Goal: Information Seeking & Learning: Learn about a topic

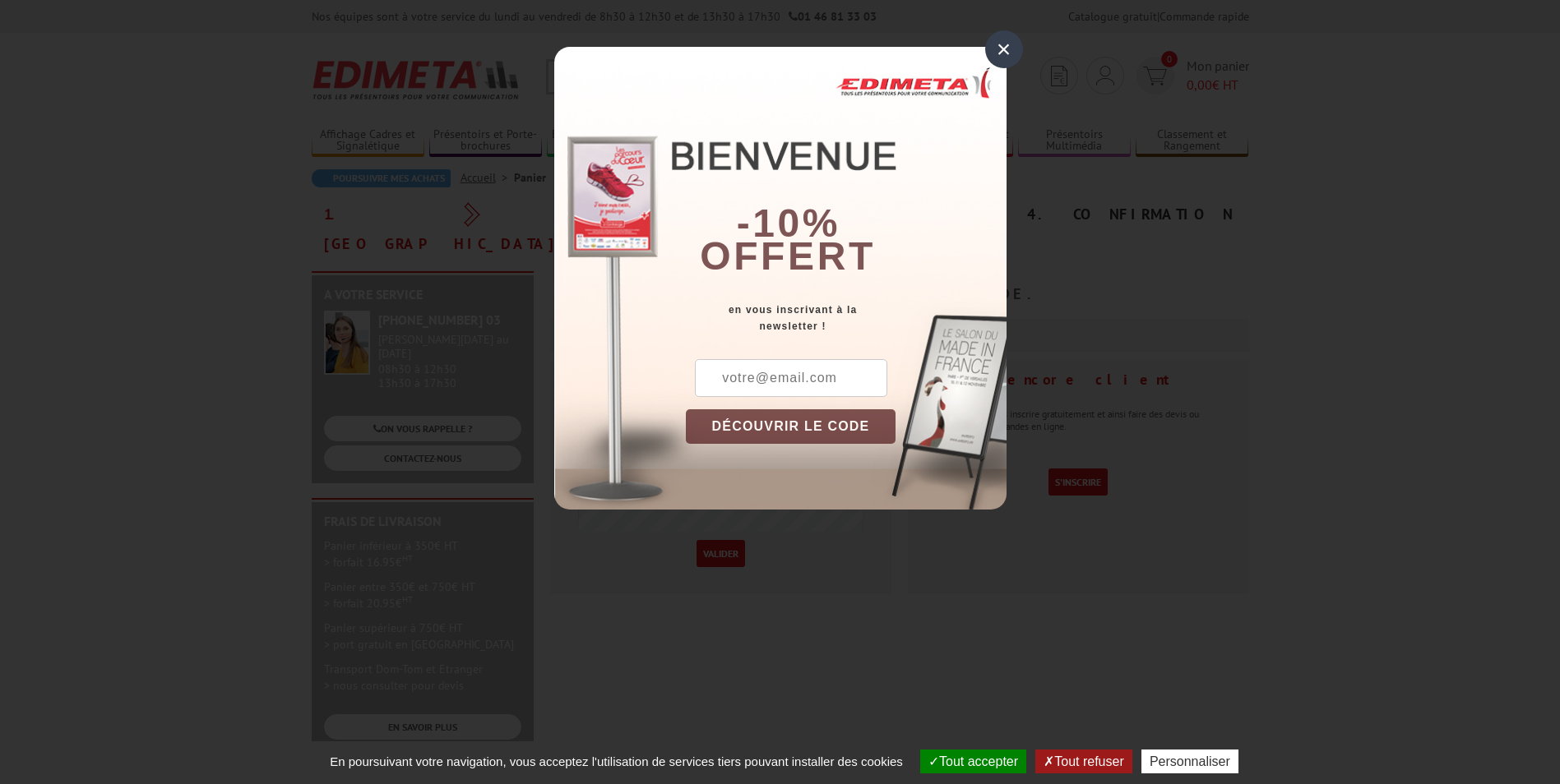
click at [1006, 46] on div "×" at bounding box center [1004, 49] width 38 height 38
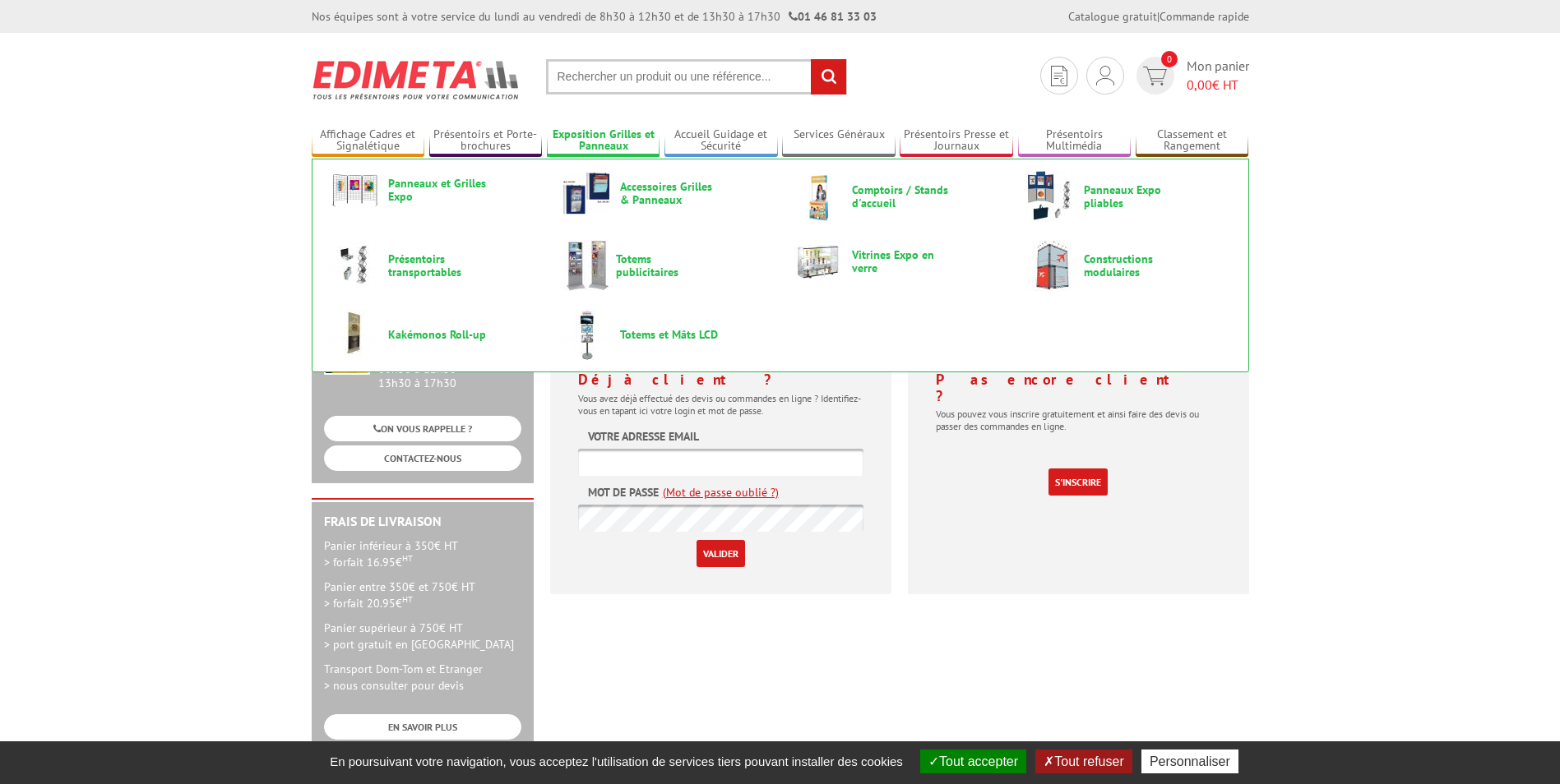
click at [606, 137] on link "Exposition Grilles et Panneaux" at bounding box center [603, 141] width 114 height 27
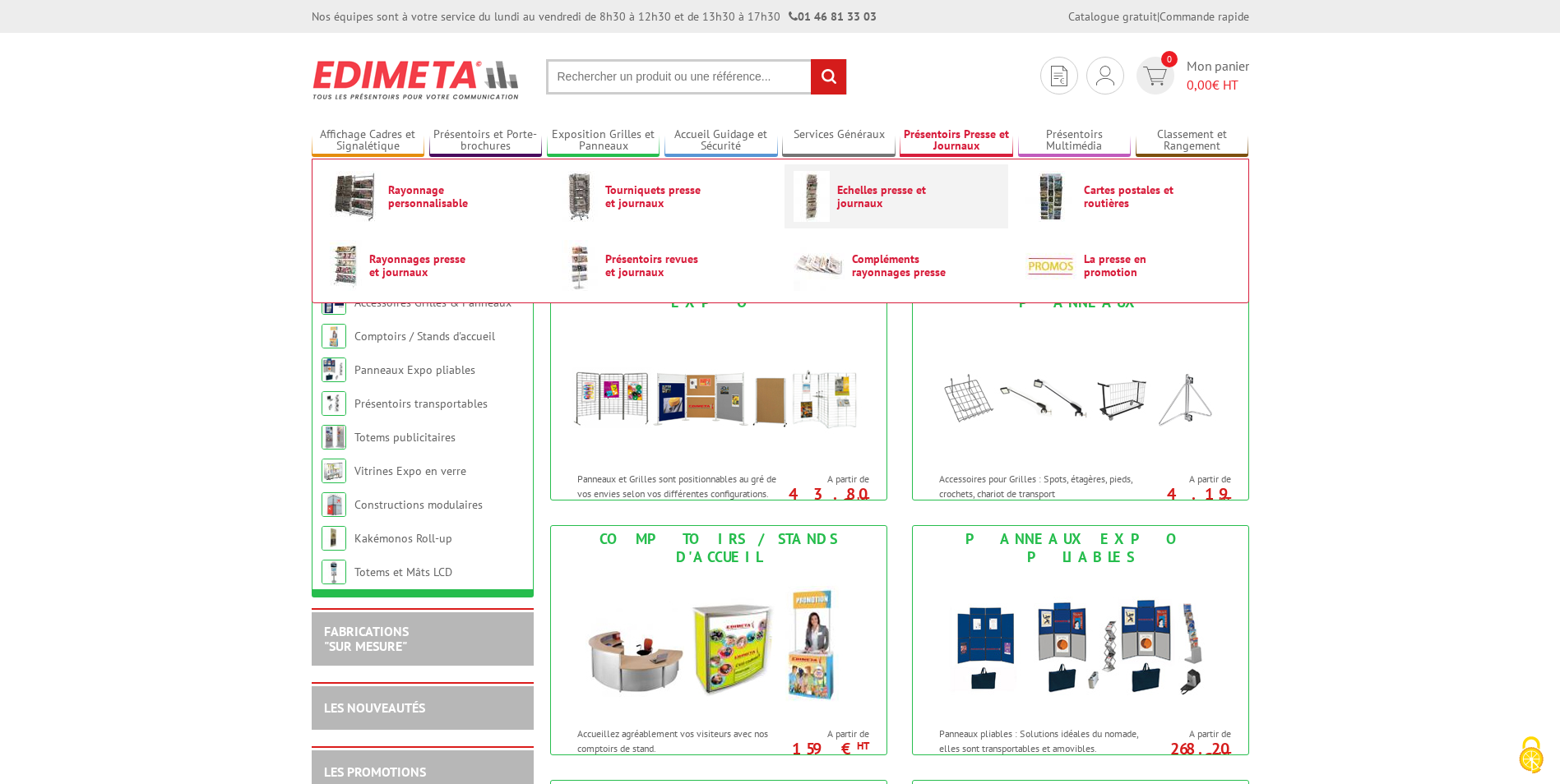
click at [886, 197] on span "Echelles presse et journaux" at bounding box center [886, 197] width 99 height 26
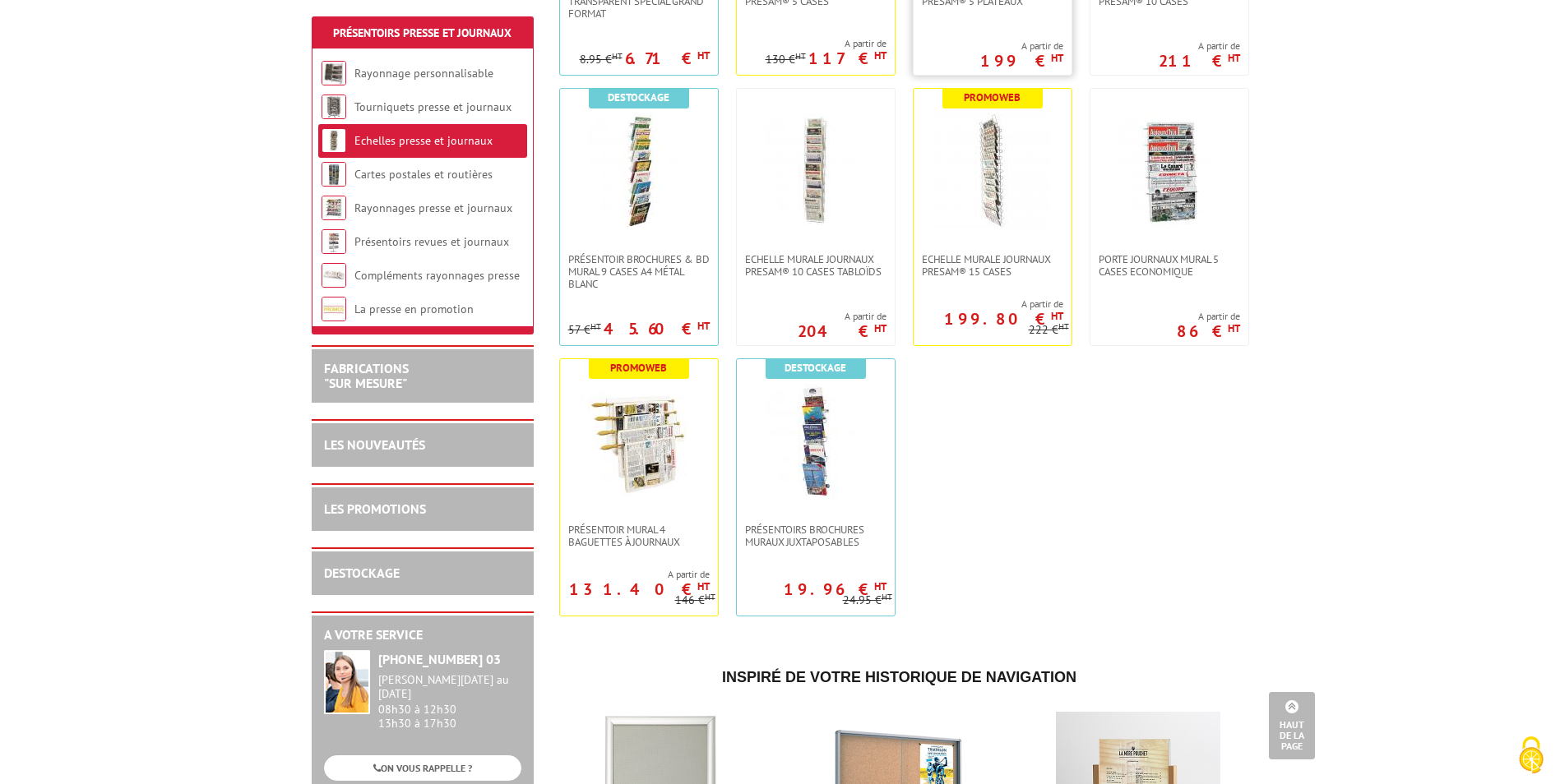
scroll to position [411, 0]
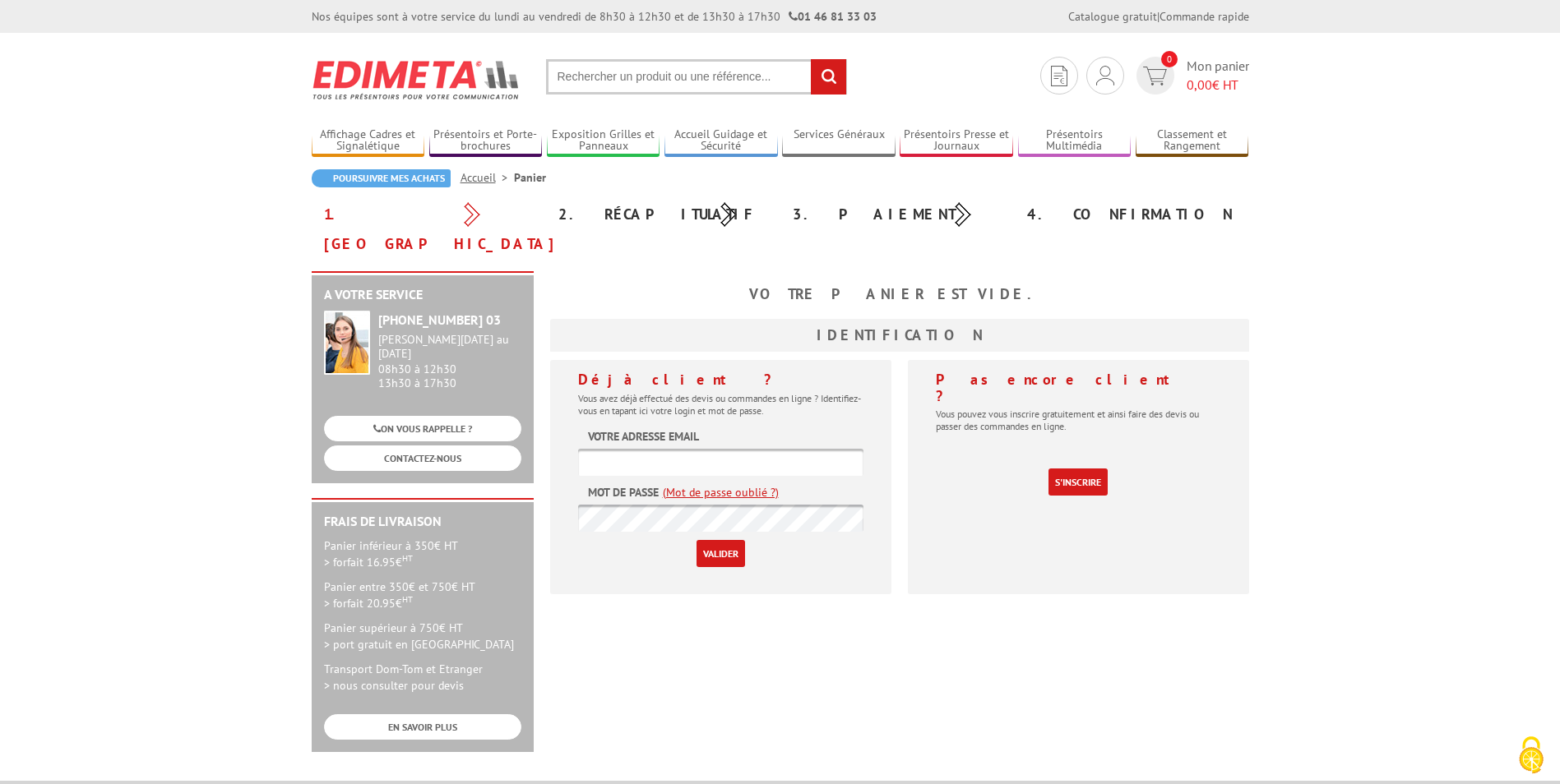
click at [665, 88] on input "text" at bounding box center [697, 77] width 301 height 35
click at [665, 78] on input "text" at bounding box center [697, 77] width 301 height 35
type input "porte documents"
click at [811, 59] on input "rechercher" at bounding box center [828, 77] width 35 height 35
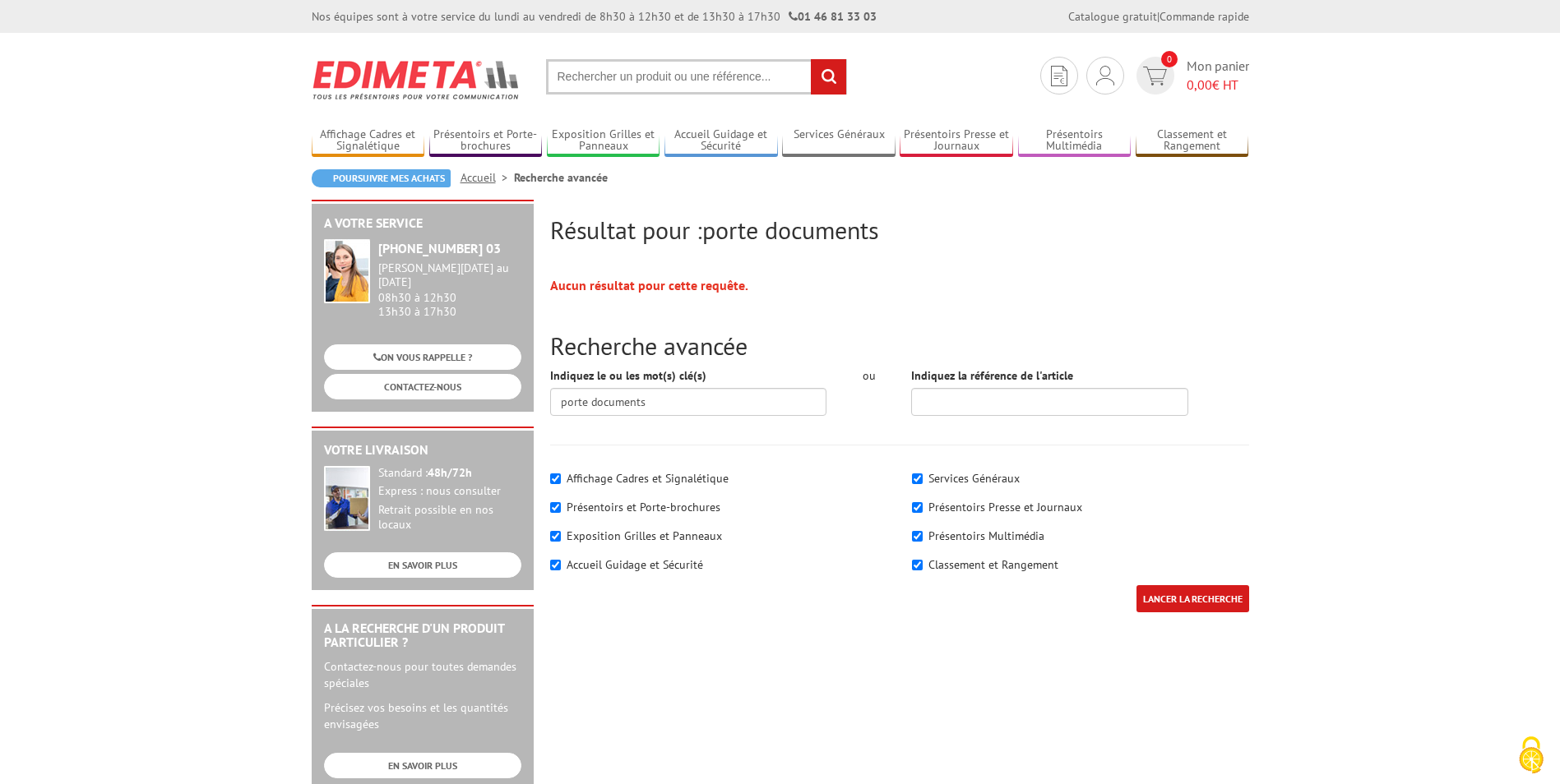
click at [676, 75] on input "text" at bounding box center [697, 77] width 301 height 35
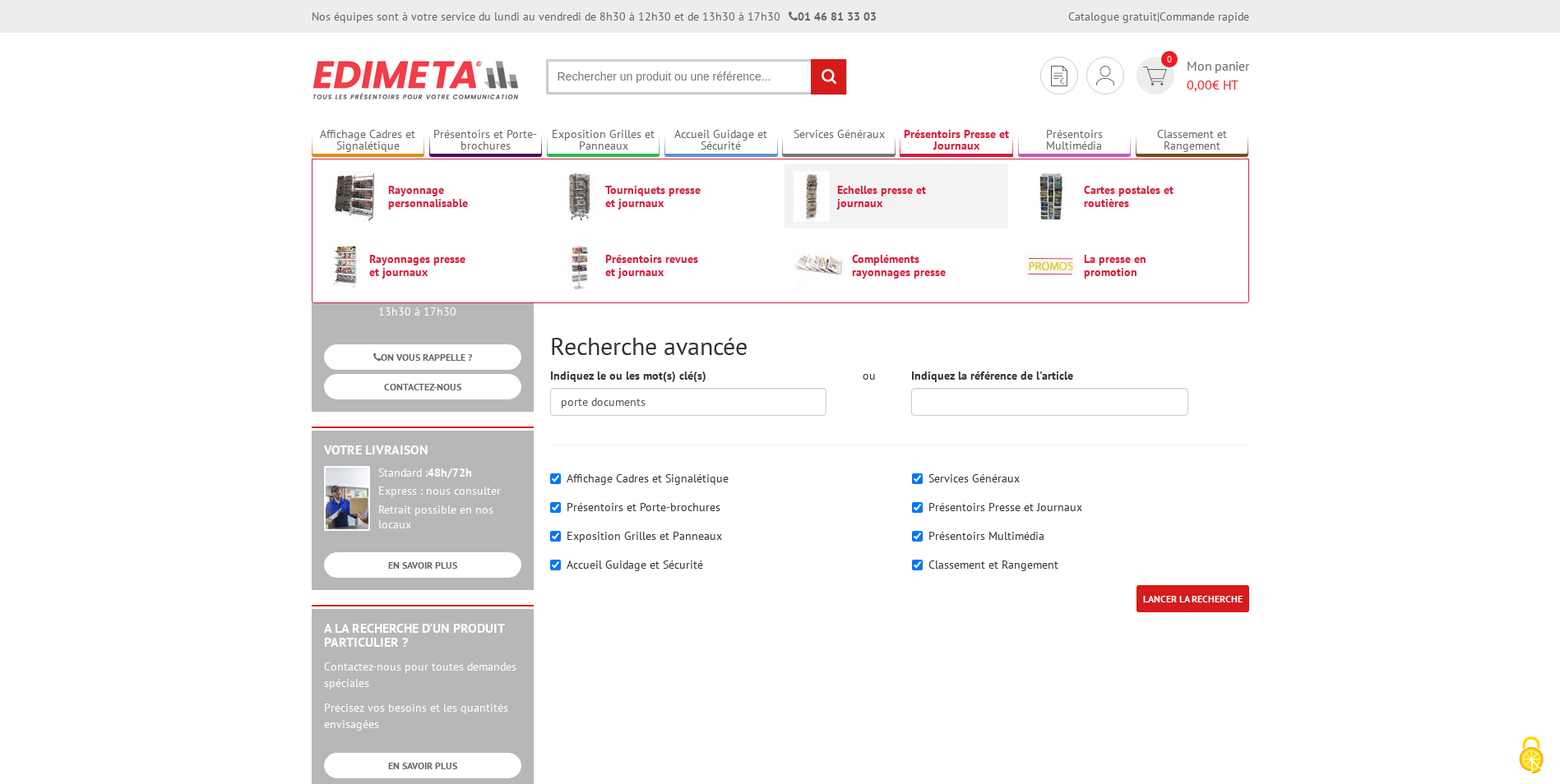
click at [882, 190] on span "Echelles presse et journaux" at bounding box center [886, 197] width 99 height 26
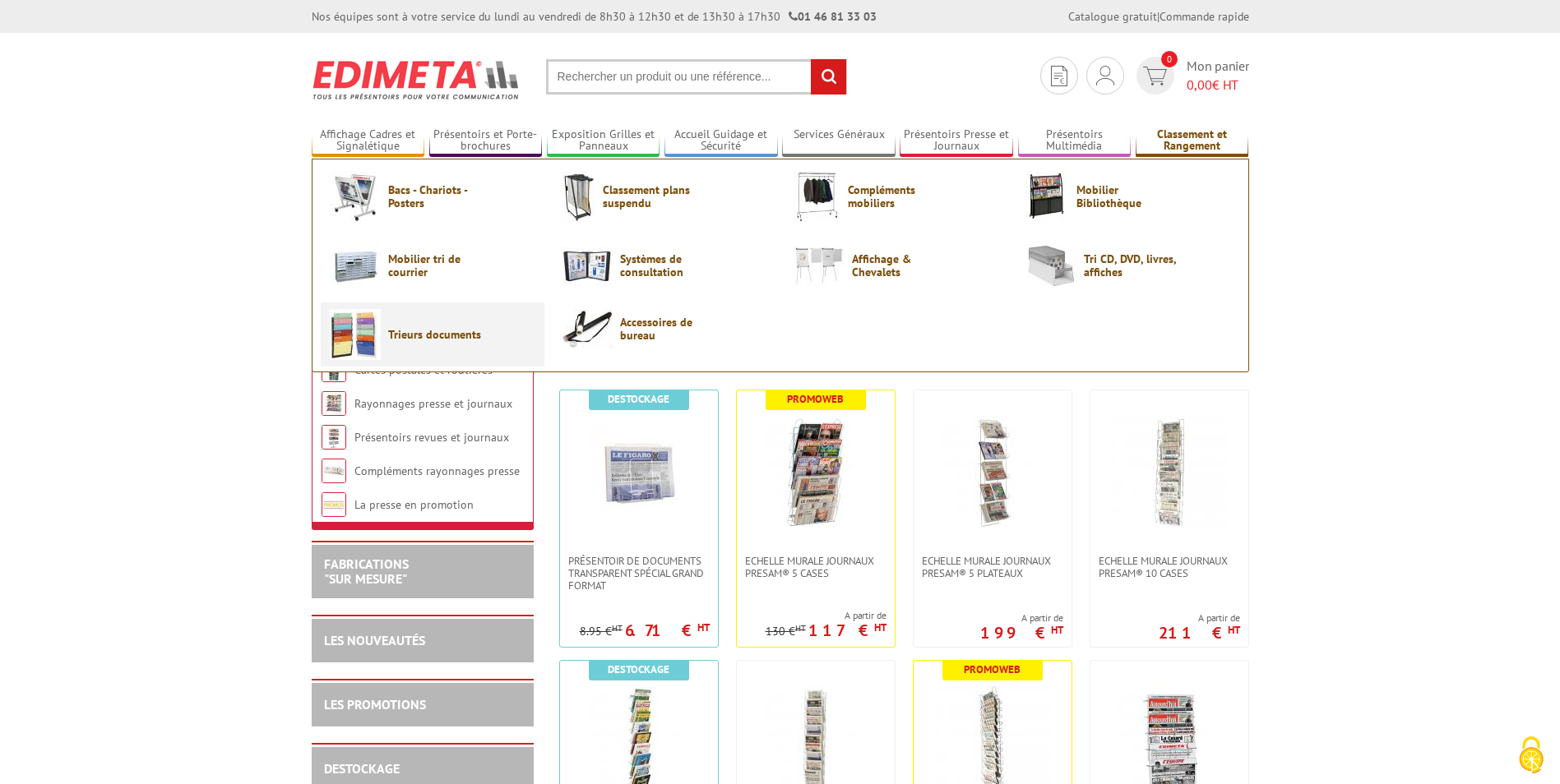
click at [417, 330] on span "Trieurs documents" at bounding box center [437, 334] width 99 height 13
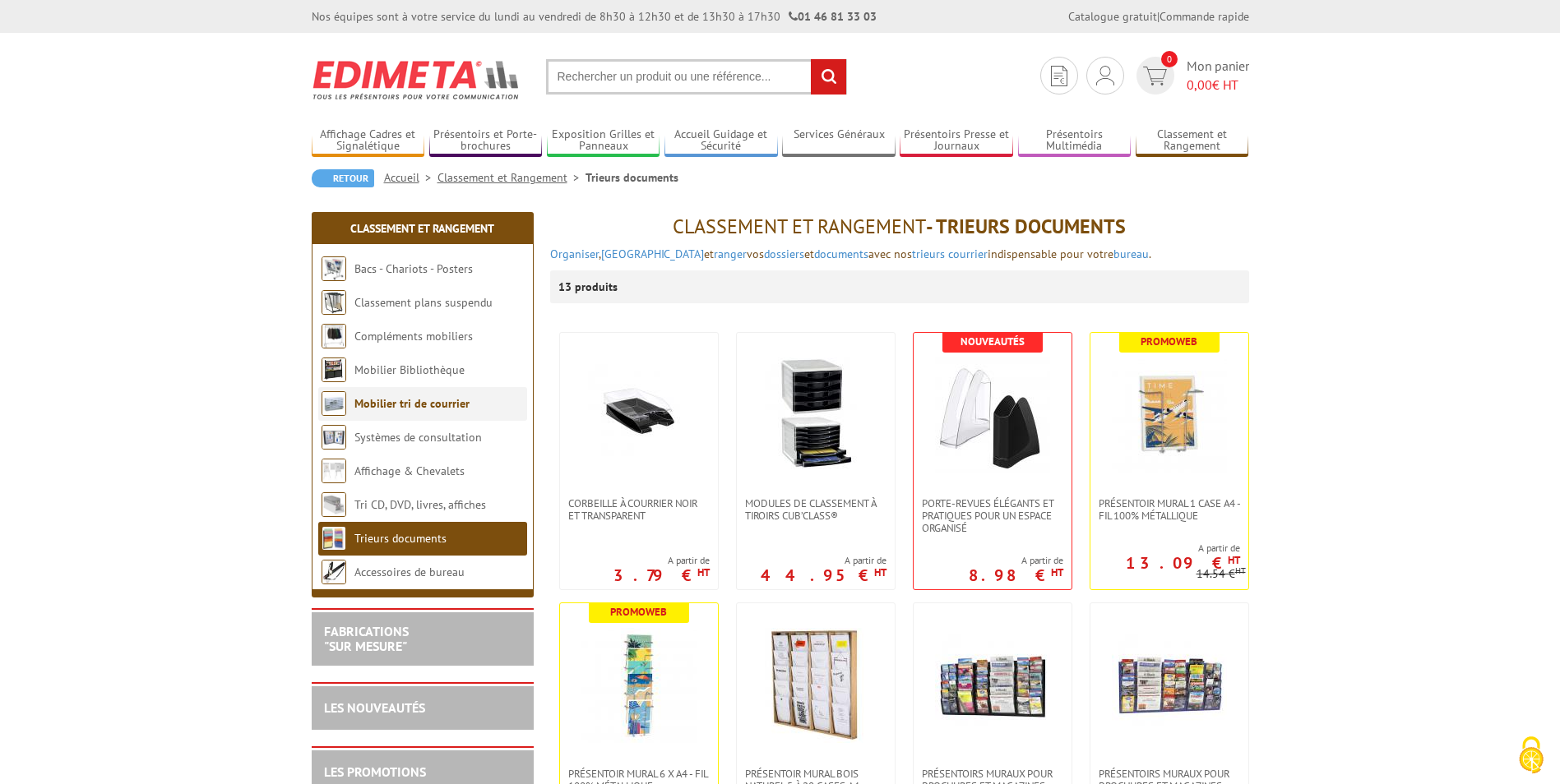
click at [428, 405] on link "Mobilier tri de courrier" at bounding box center [412, 403] width 115 height 15
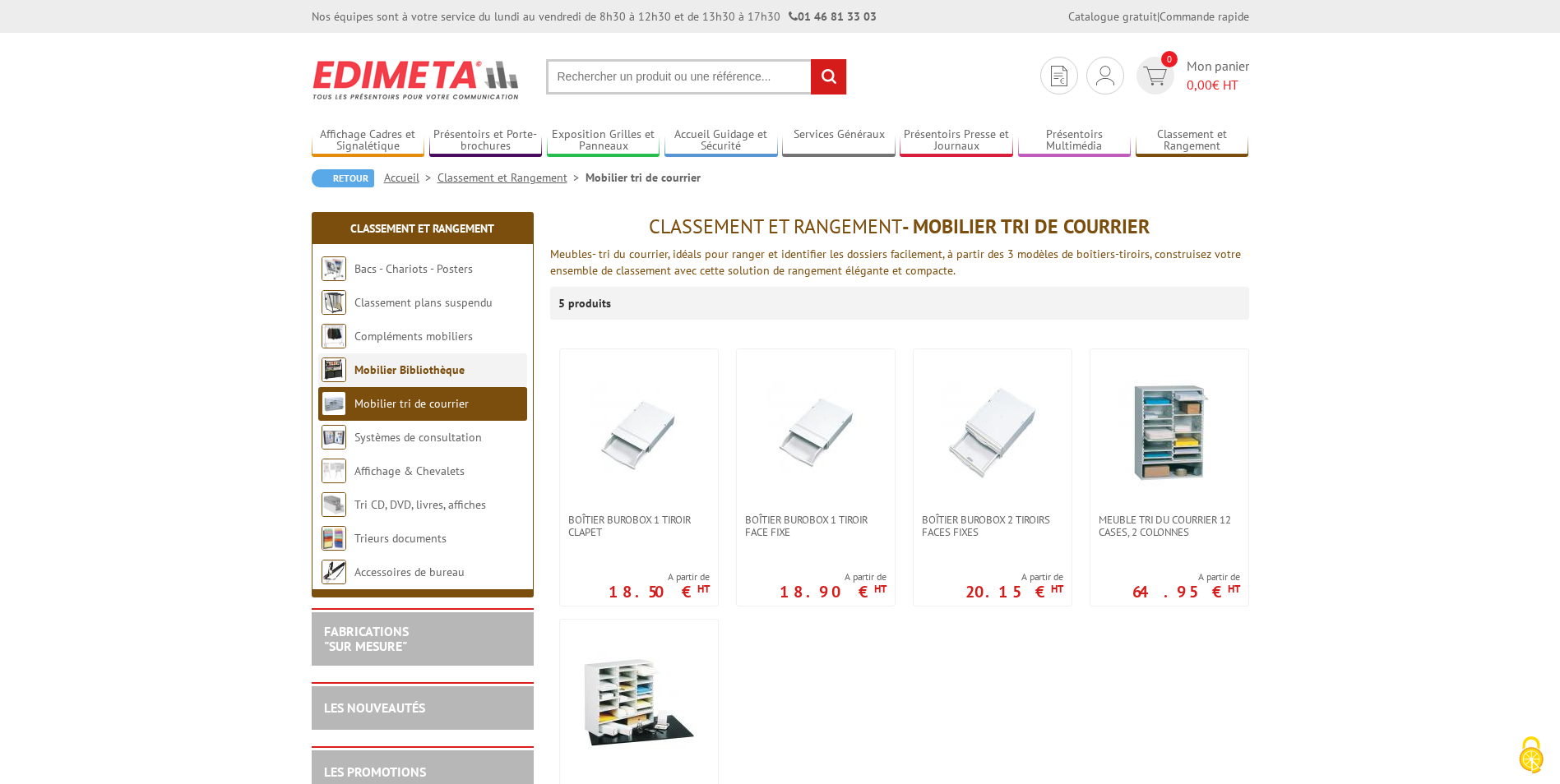
click at [418, 367] on link "Mobilier Bibliothèque" at bounding box center [409, 370] width 110 height 15
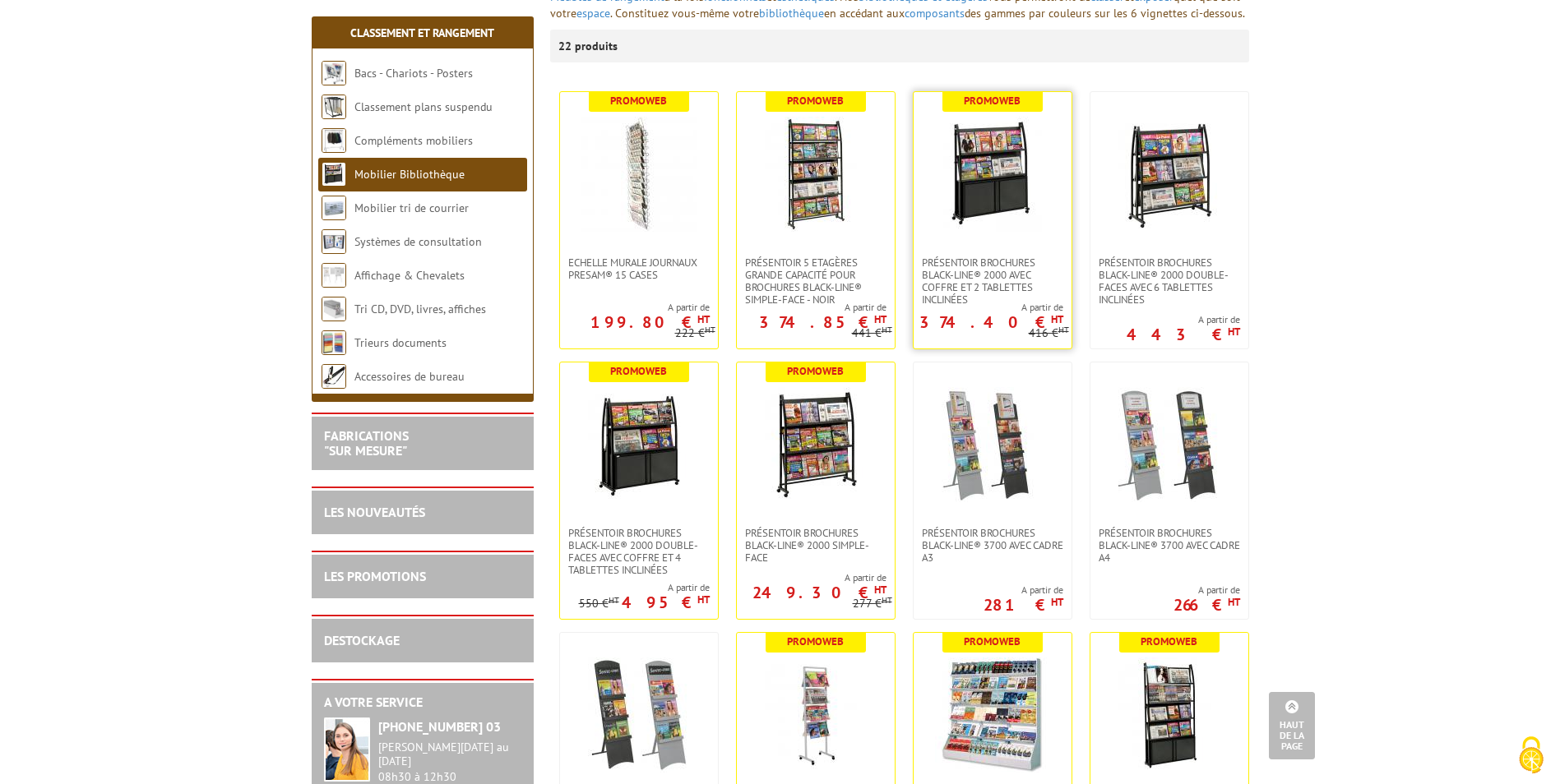
scroll to position [246, 0]
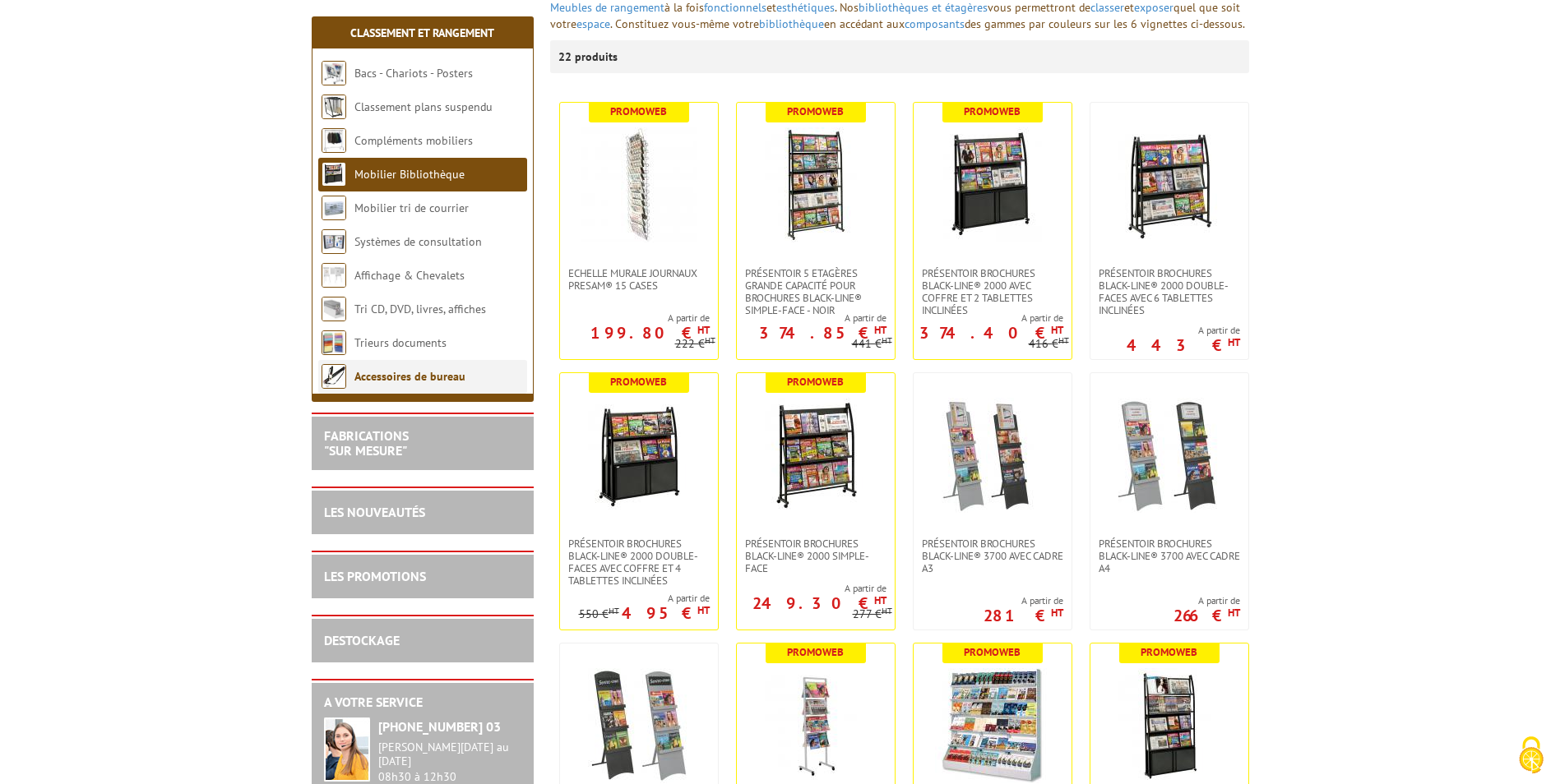
click at [414, 376] on link "Accessoires de bureau" at bounding box center [409, 376] width 111 height 15
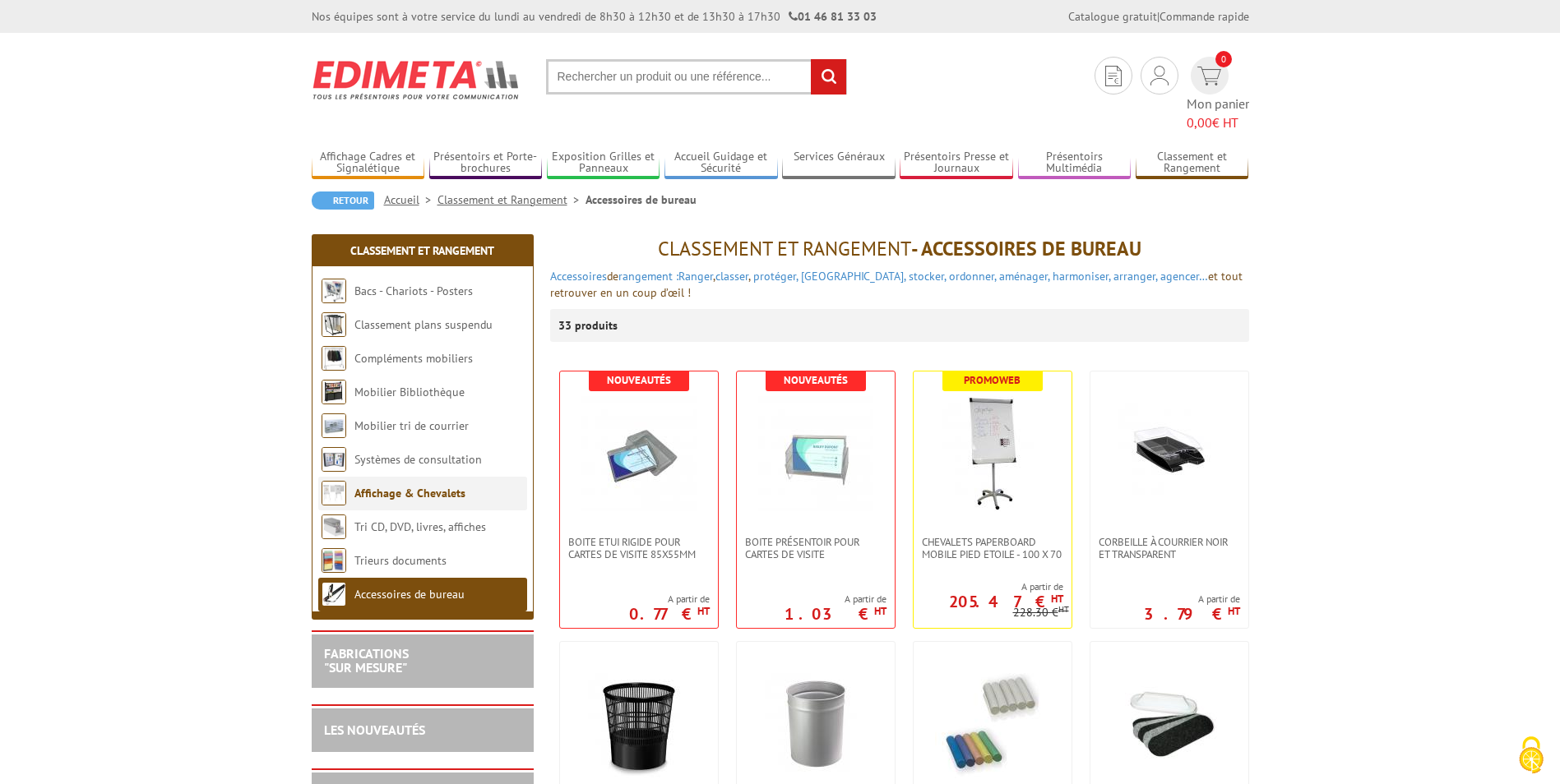
click at [420, 486] on link "Affichage & Chevalets" at bounding box center [409, 493] width 111 height 15
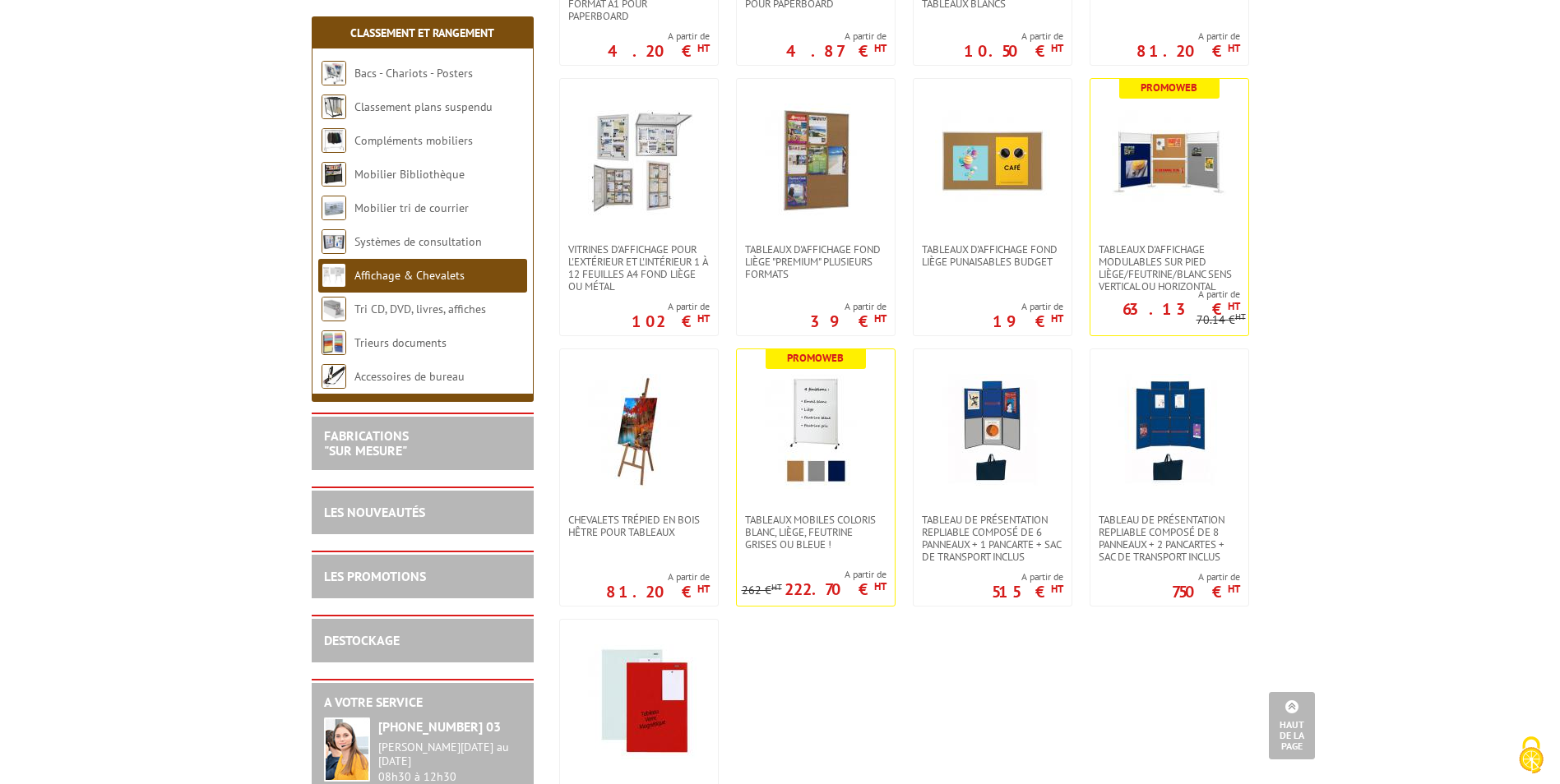
scroll to position [822, 0]
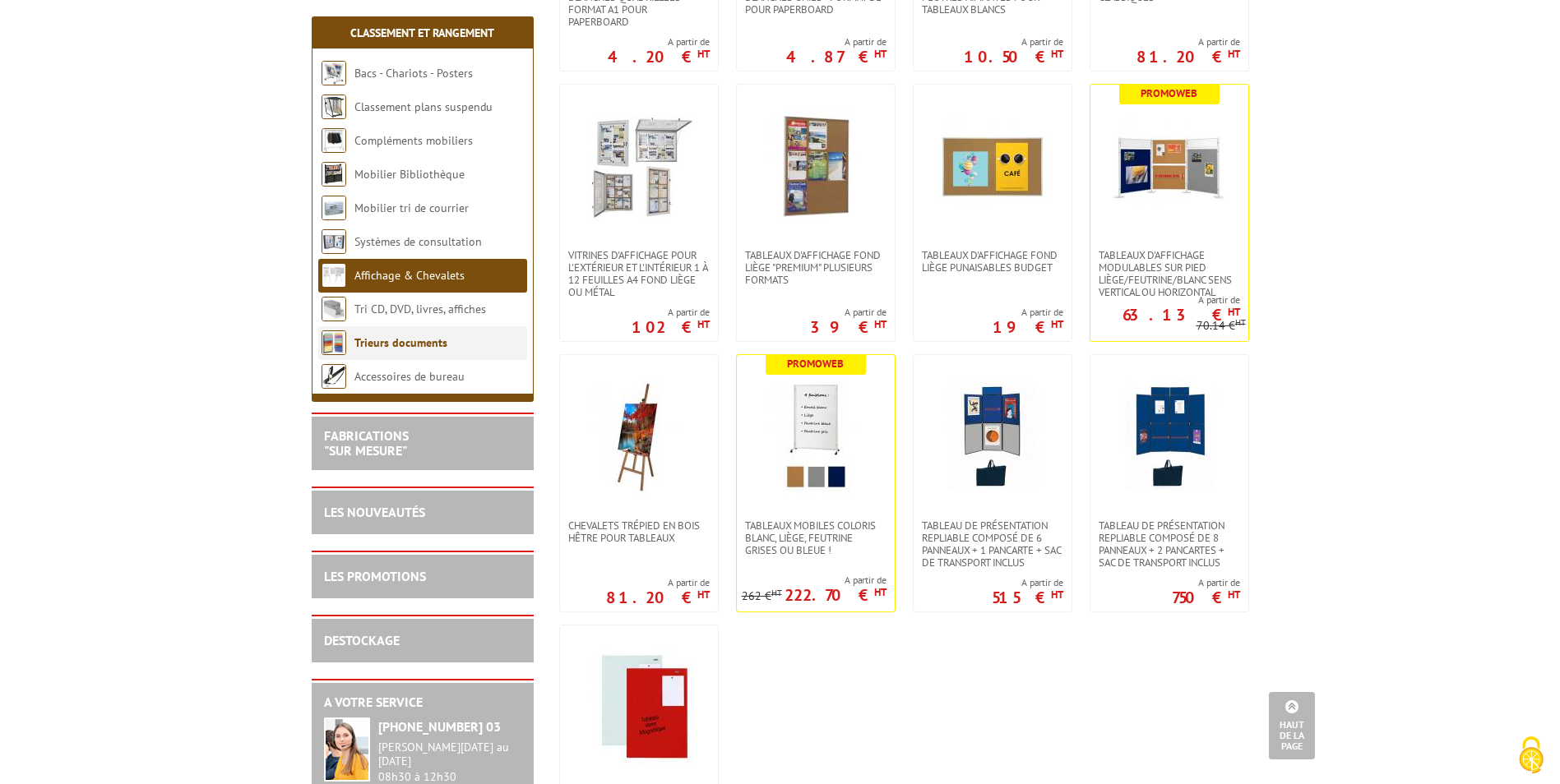
click at [412, 343] on link "Trieurs documents" at bounding box center [400, 343] width 93 height 15
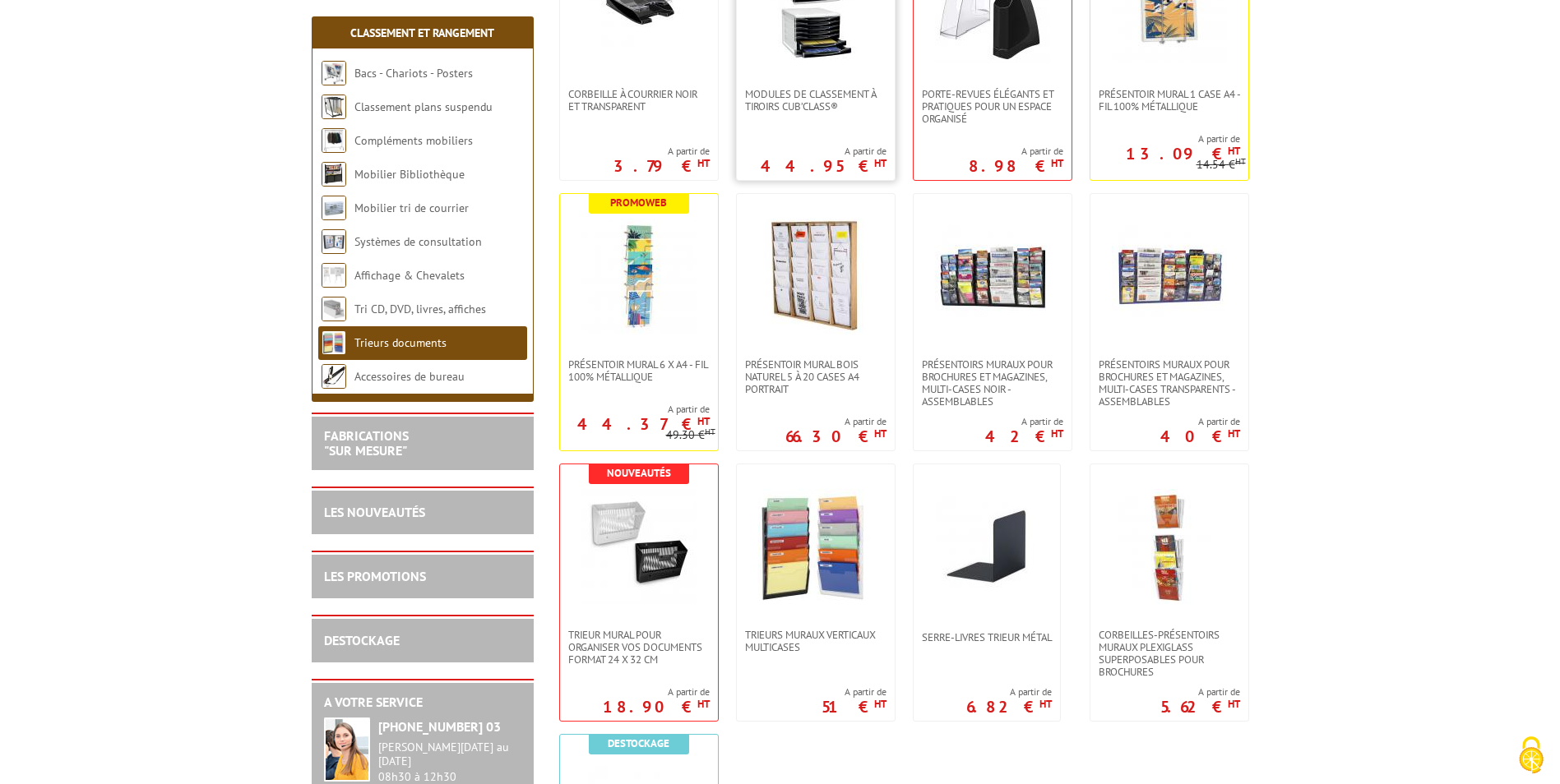
scroll to position [411, 0]
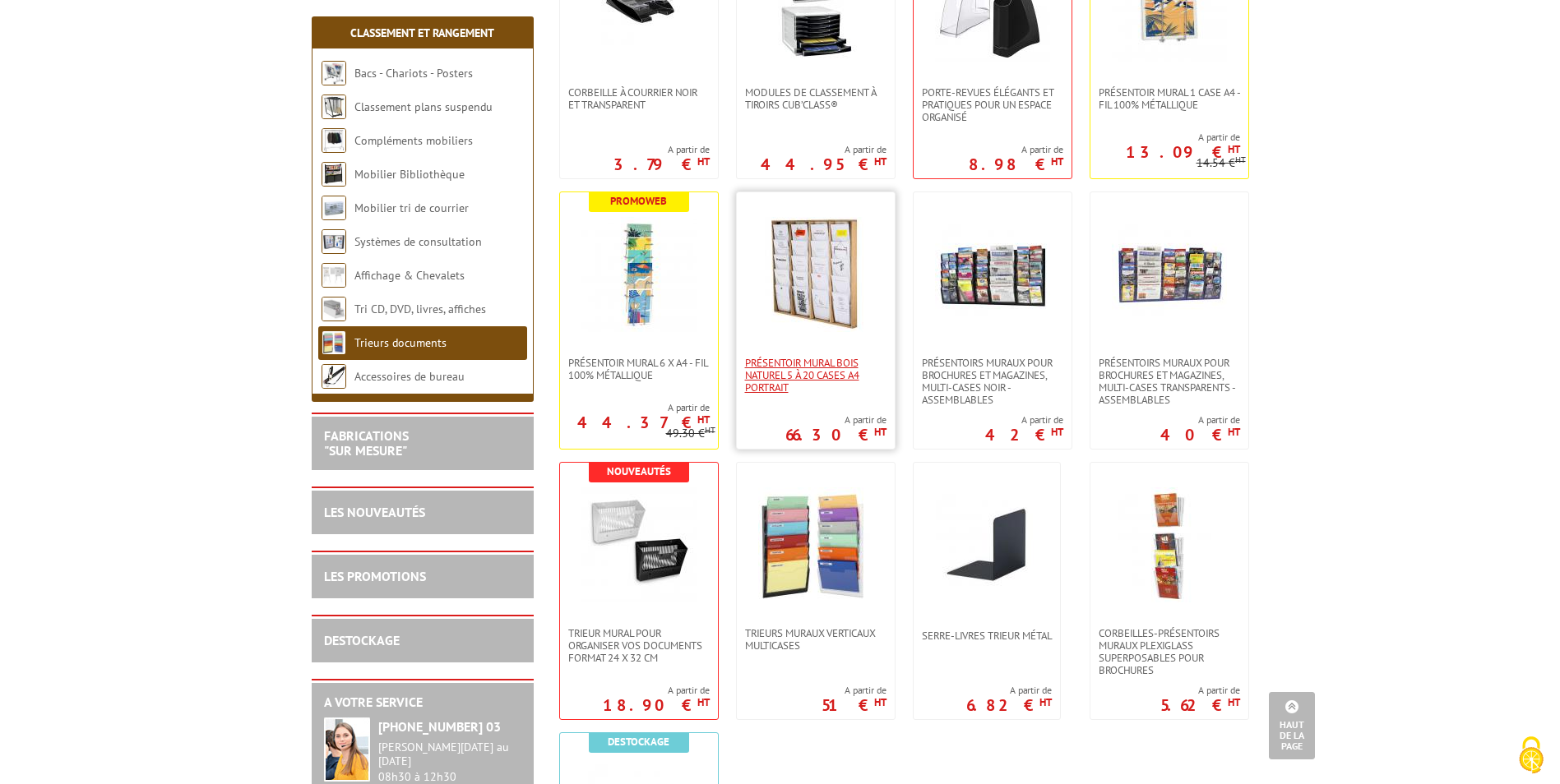
click at [842, 370] on span "Présentoir Mural Bois naturel 5 à 20 cases A4 Portrait" at bounding box center [816, 375] width 142 height 37
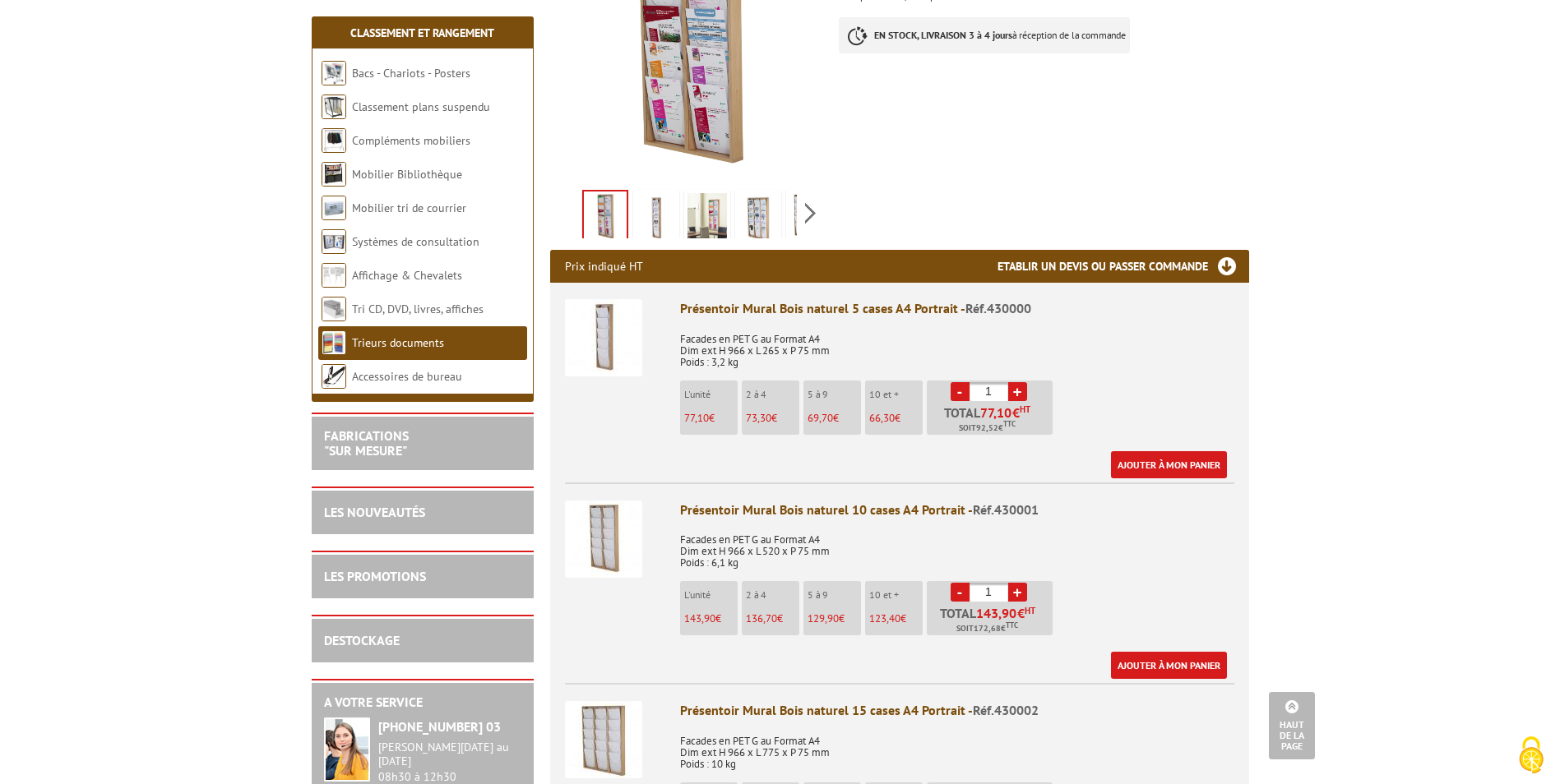
scroll to position [493, 0]
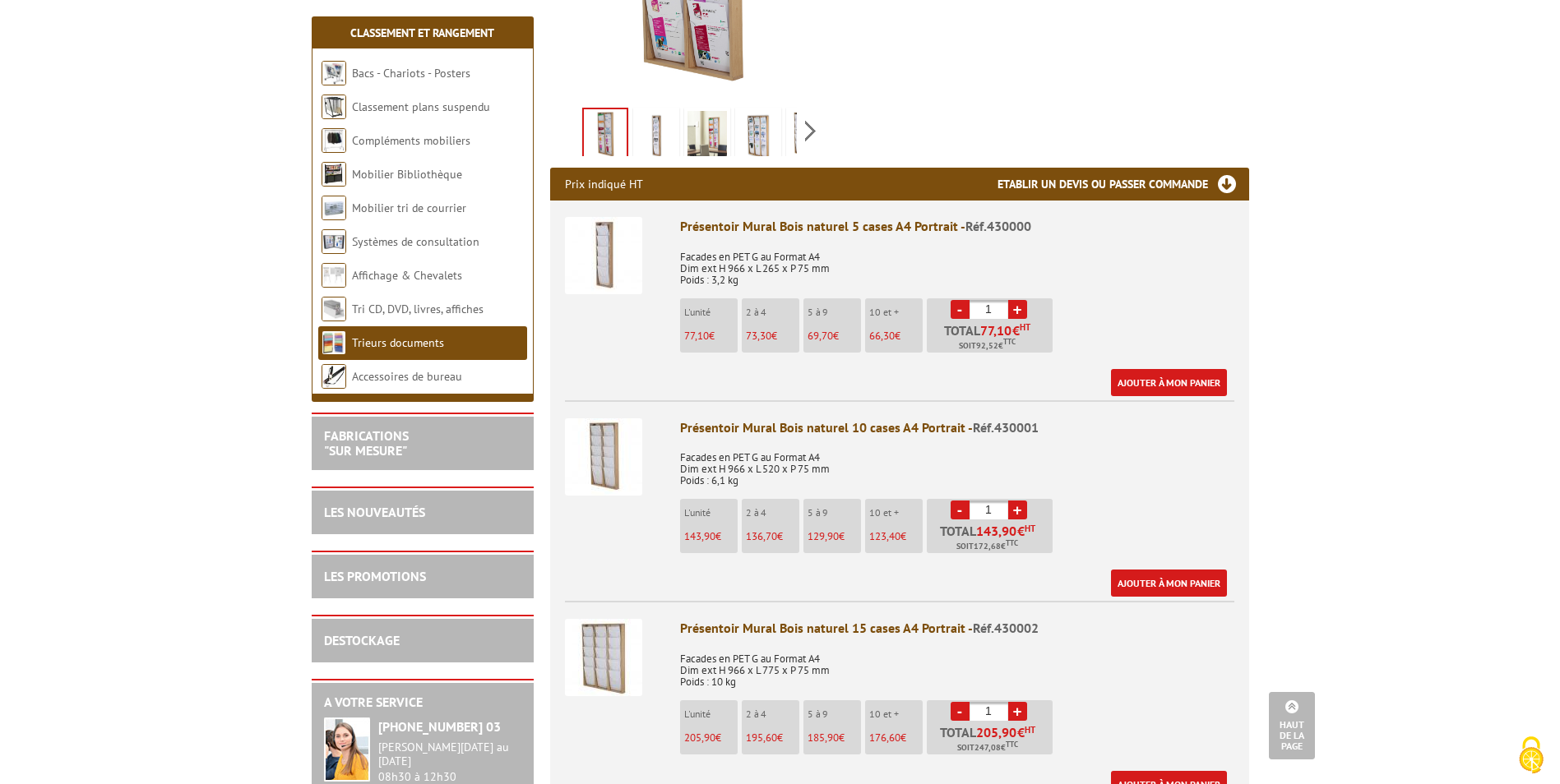
click at [614, 232] on img at bounding box center [603, 255] width 77 height 77
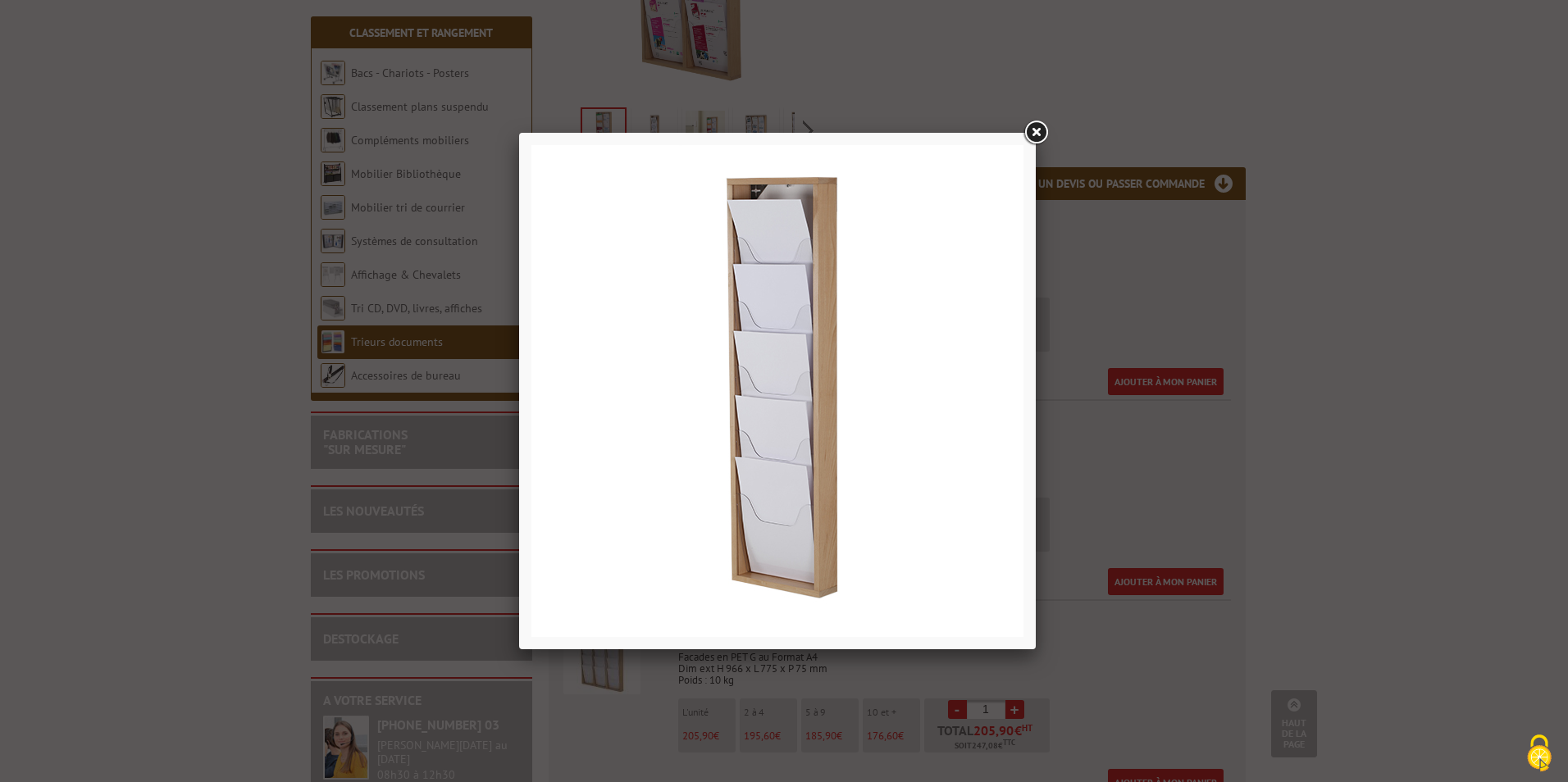
click at [1034, 133] on link at bounding box center [1036, 133] width 30 height 30
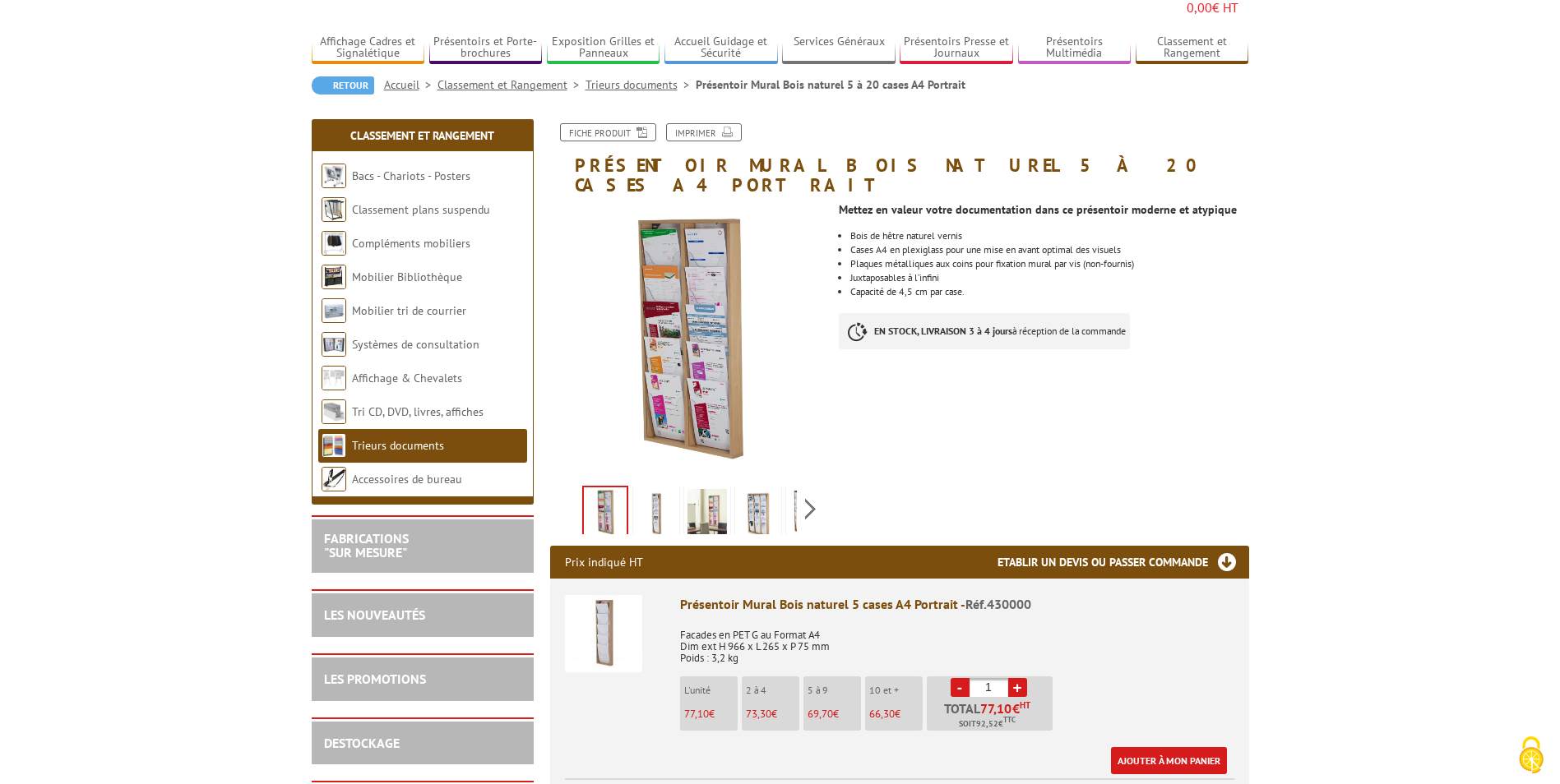
scroll to position [164, 0]
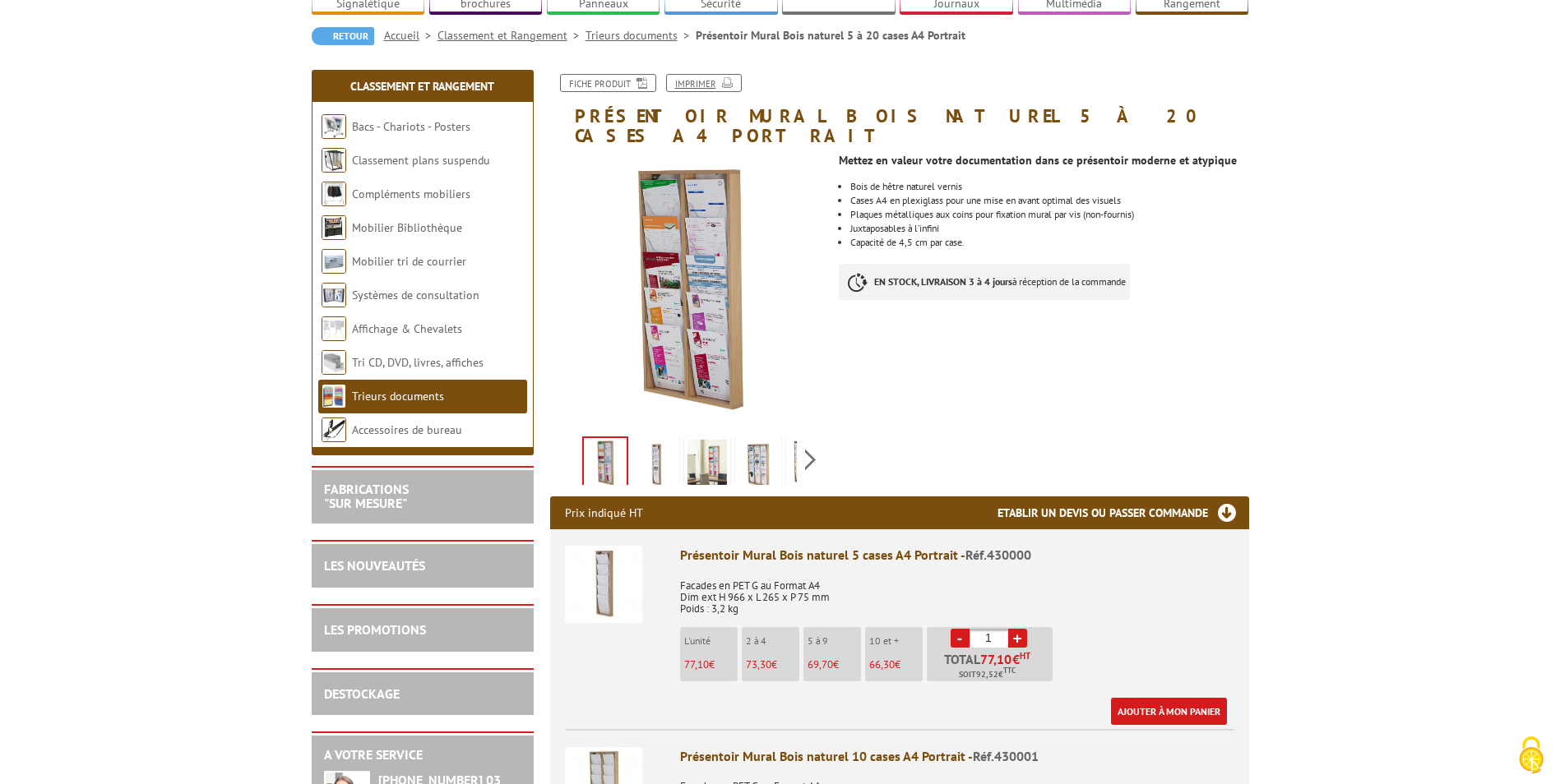
click at [708, 74] on link "Imprimer" at bounding box center [704, 83] width 76 height 18
